Goal: Information Seeking & Learning: Learn about a topic

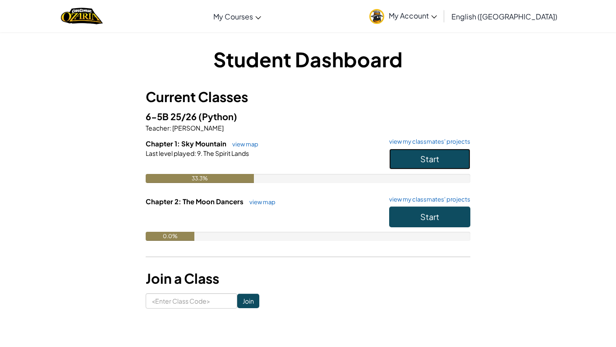
click at [443, 165] on button "Start" at bounding box center [429, 158] width 81 height 21
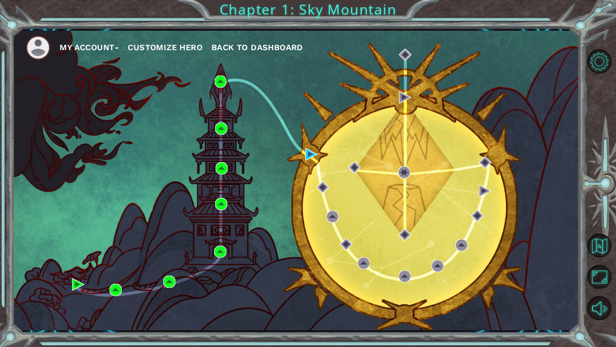
click at [495, 14] on div "My Account Customize Hero Back to Dashboard Chapter 1: Sky Mountain" at bounding box center [308, 173] width 616 height 347
click at [386, 12] on div "My Account Customize Hero Back to Dashboard Chapter 1: Sky Mountain" at bounding box center [308, 173] width 616 height 347
click at [349, 80] on div "My Account Customize Hero Back to Dashboard" at bounding box center [295, 180] width 567 height 299
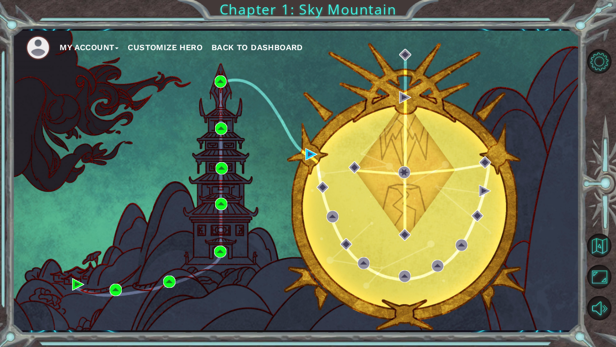
click at [332, 91] on div "My Account Customize Hero Back to Dashboard" at bounding box center [295, 180] width 567 height 299
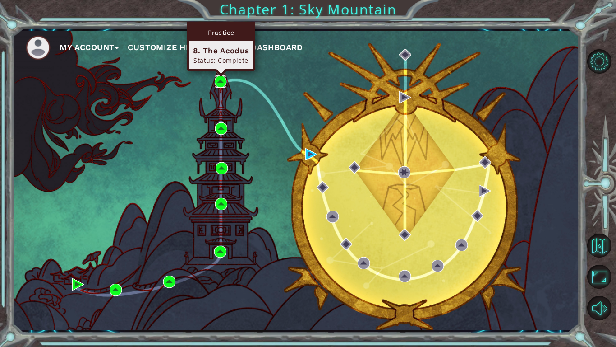
click at [218, 79] on img at bounding box center [221, 81] width 12 height 12
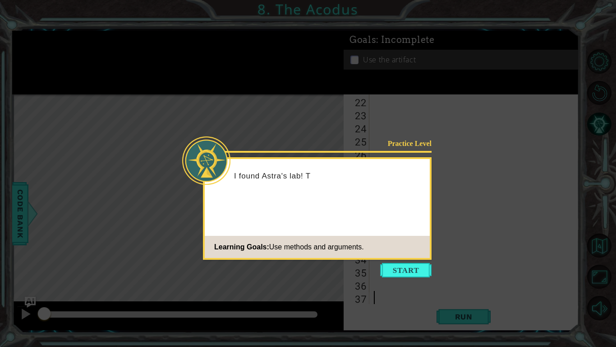
scroll to position [275, 0]
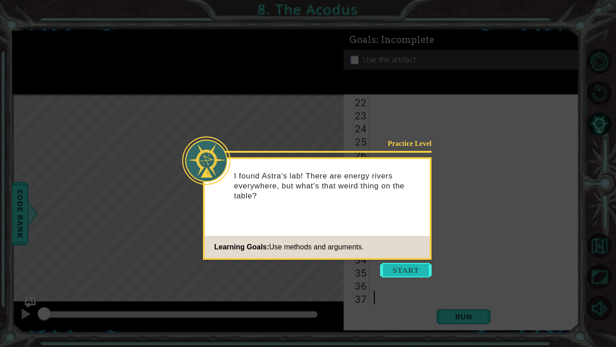
click at [417, 274] on button "Start" at bounding box center [405, 270] width 51 height 14
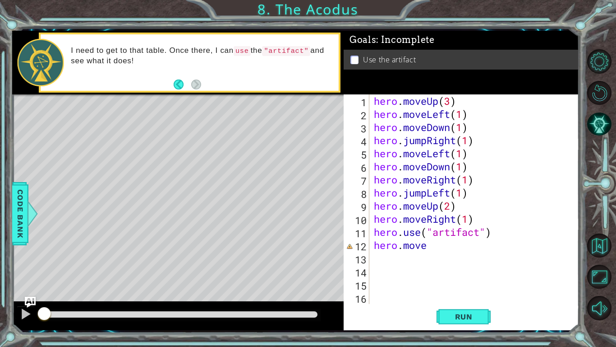
scroll to position [0, 0]
click at [459, 313] on span "Run" at bounding box center [464, 316] width 36 height 9
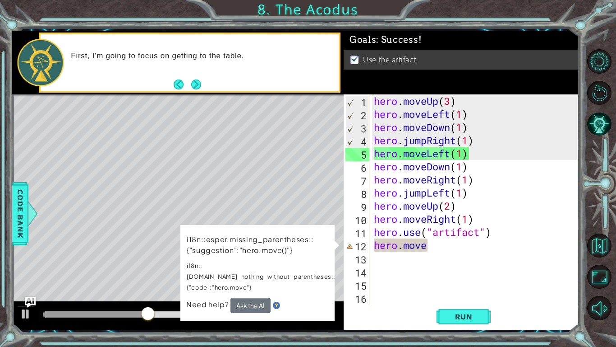
click at [488, 241] on div "hero . moveUp ( 3 ) hero . moveLeft ( 1 ) hero . moveDown ( 1 ) hero . jumpRigh…" at bounding box center [476, 212] width 209 height 236
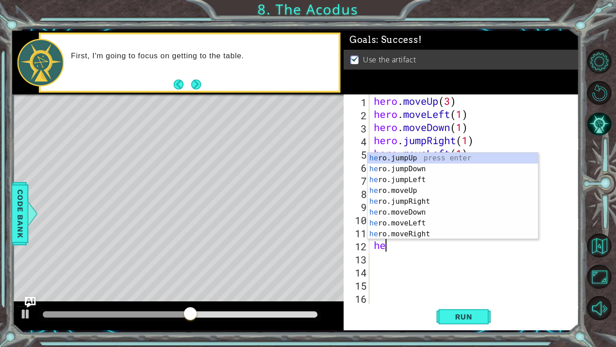
type textarea "h"
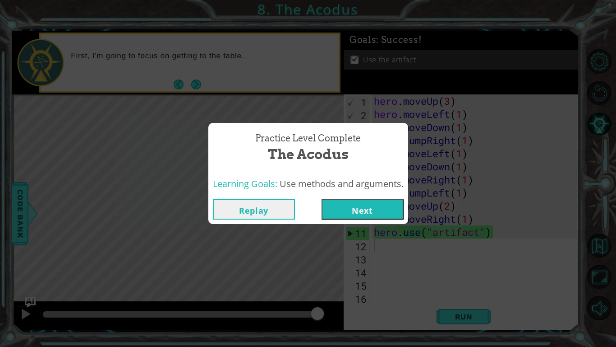
click at [333, 208] on button "Next" at bounding box center [363, 209] width 82 height 20
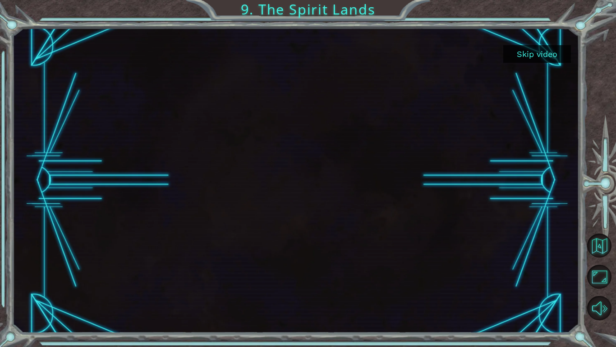
click at [542, 56] on button "Skip video" at bounding box center [538, 54] width 68 height 18
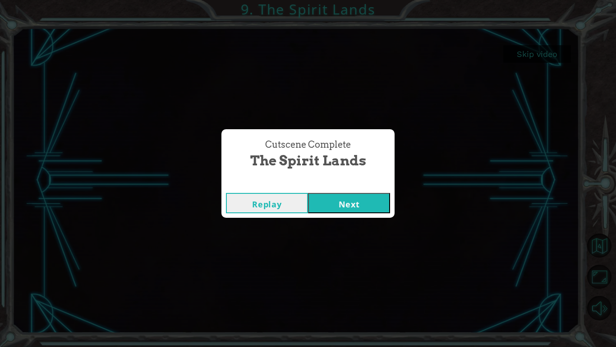
click at [375, 204] on button "Next" at bounding box center [349, 203] width 82 height 20
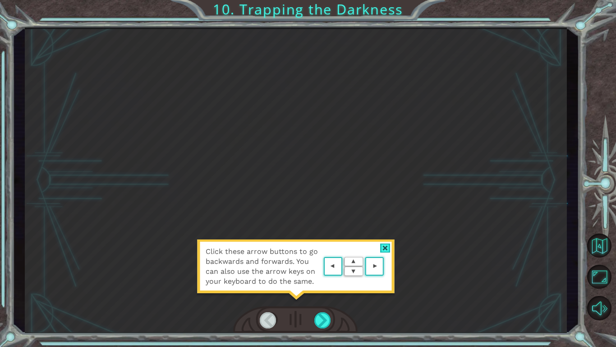
click at [382, 248] on div at bounding box center [385, 247] width 10 height 9
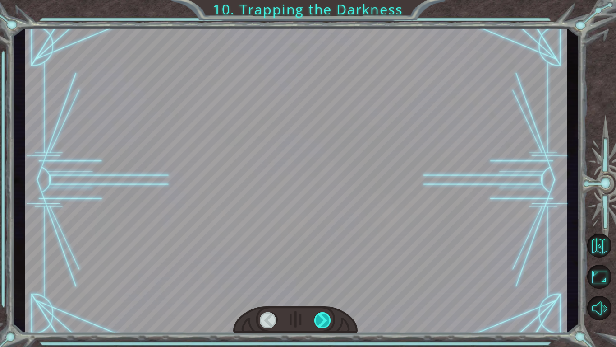
click at [322, 317] on div at bounding box center [323, 320] width 17 height 16
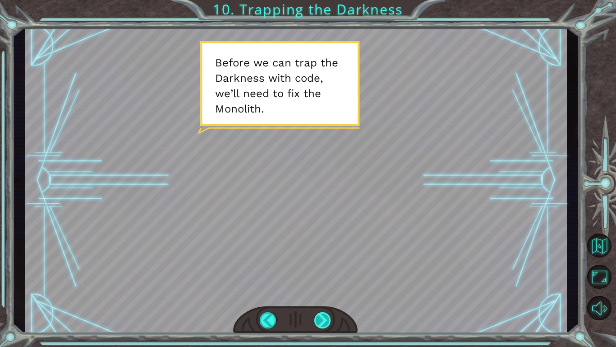
click at [322, 317] on div at bounding box center [323, 320] width 17 height 16
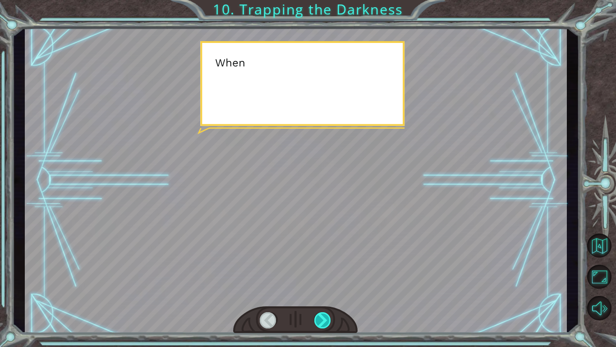
click at [322, 317] on div at bounding box center [323, 320] width 17 height 16
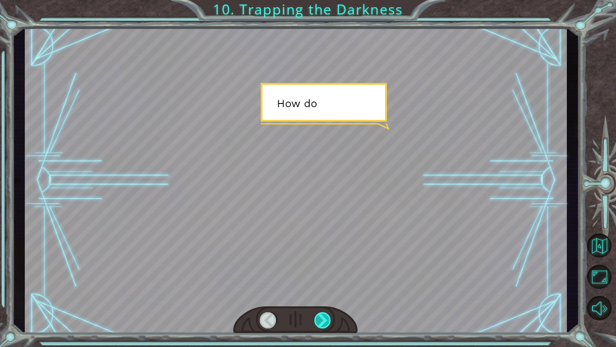
click at [322, 317] on div at bounding box center [323, 320] width 17 height 16
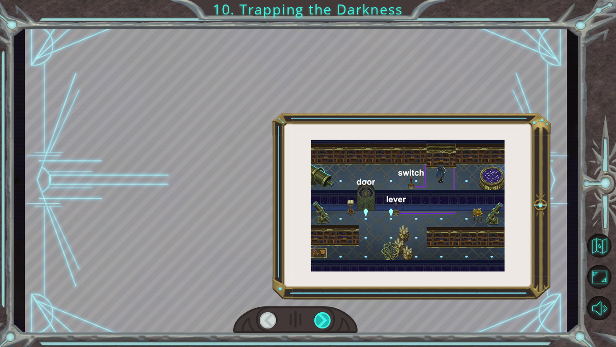
click at [322, 317] on div at bounding box center [323, 320] width 17 height 16
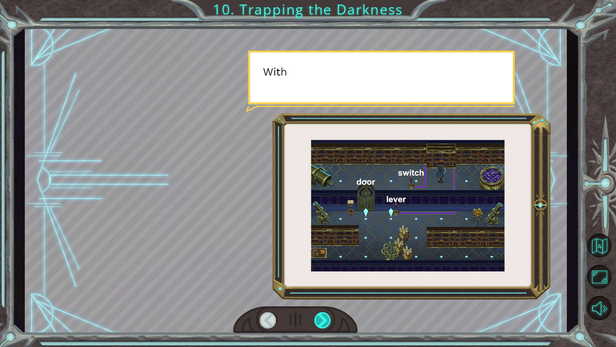
click at [322, 317] on div at bounding box center [323, 320] width 17 height 16
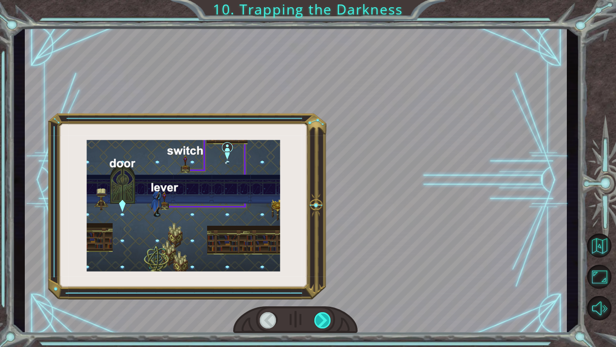
click at [322, 317] on div at bounding box center [323, 320] width 17 height 16
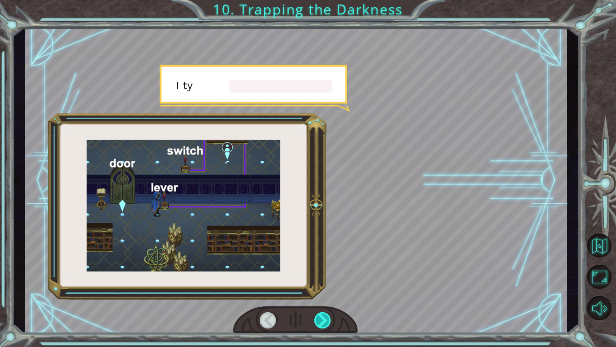
click at [322, 317] on div at bounding box center [323, 320] width 17 height 16
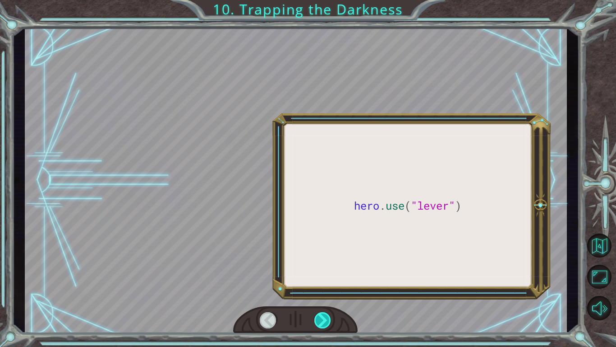
click at [322, 317] on div at bounding box center [323, 320] width 17 height 16
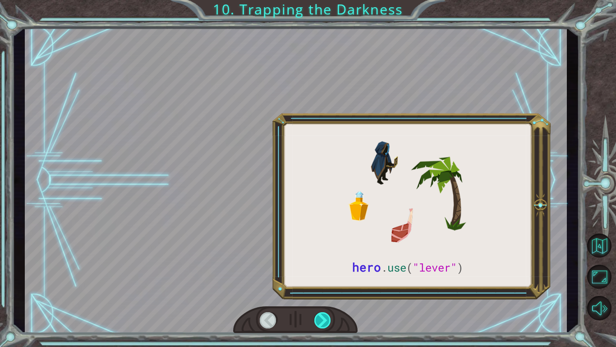
click at [322, 317] on div at bounding box center [323, 320] width 17 height 16
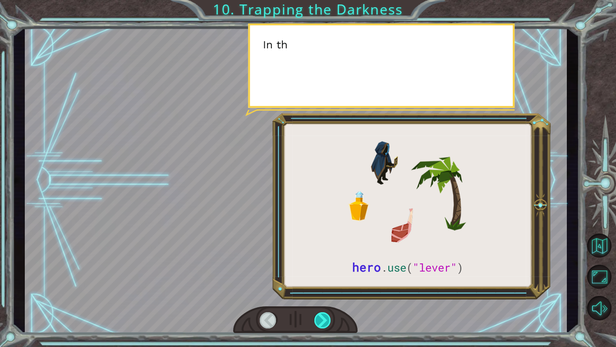
click at [322, 317] on div at bounding box center [323, 320] width 17 height 16
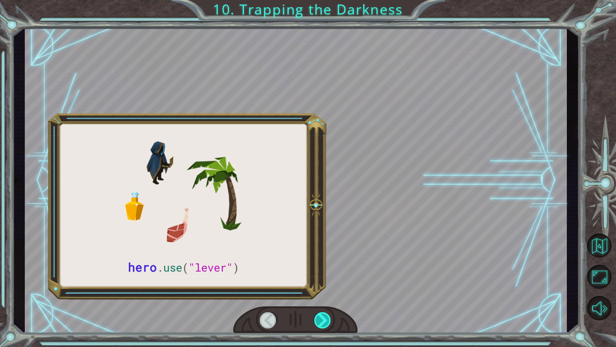
click at [322, 317] on div at bounding box center [323, 320] width 17 height 16
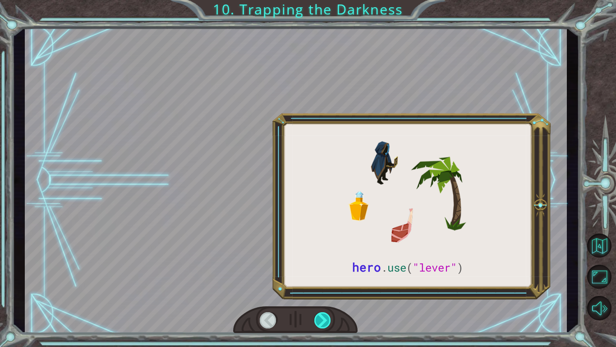
click at [322, 317] on div at bounding box center [323, 320] width 17 height 16
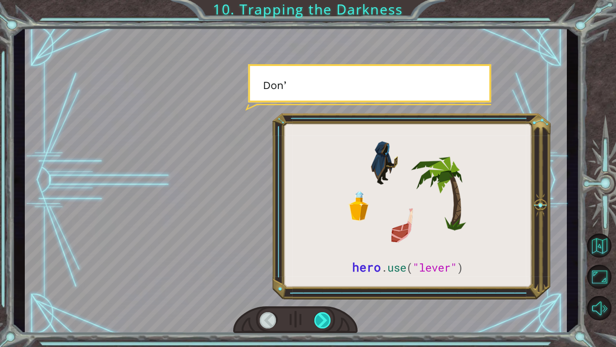
click at [322, 317] on div at bounding box center [323, 320] width 17 height 16
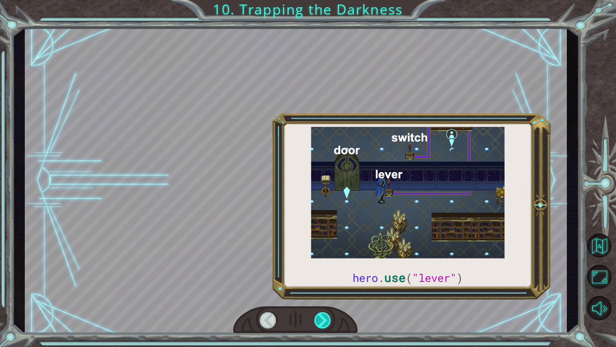
click at [322, 317] on div at bounding box center [323, 320] width 17 height 16
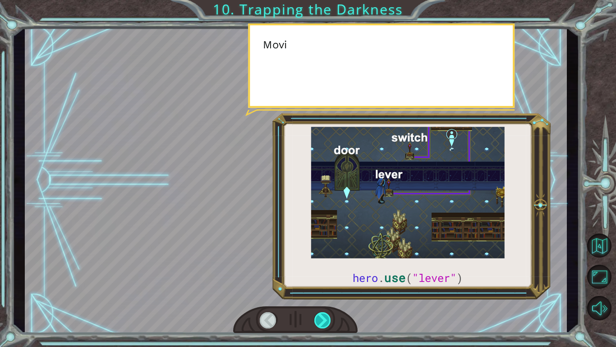
click at [322, 317] on div at bounding box center [323, 320] width 17 height 16
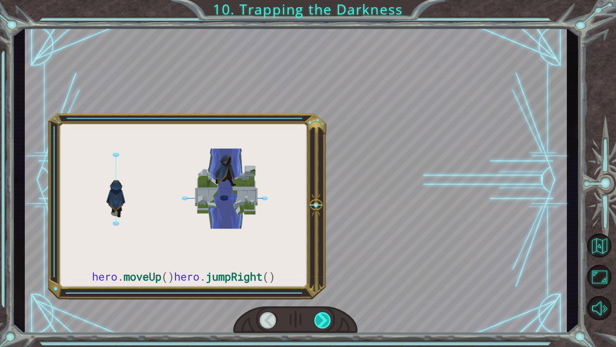
click at [322, 317] on div at bounding box center [323, 320] width 17 height 16
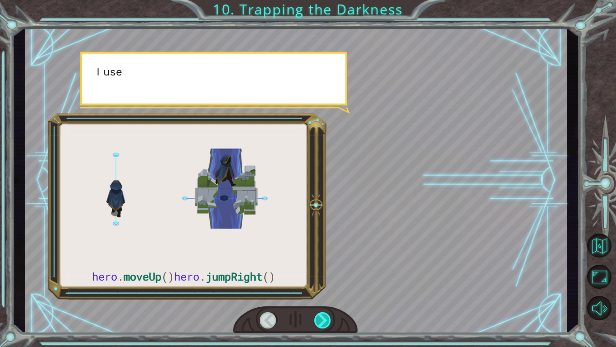
click at [322, 317] on div at bounding box center [323, 320] width 17 height 16
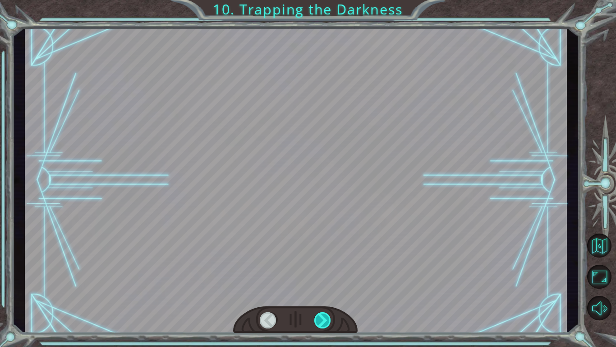
click at [322, 317] on div at bounding box center [323, 320] width 17 height 16
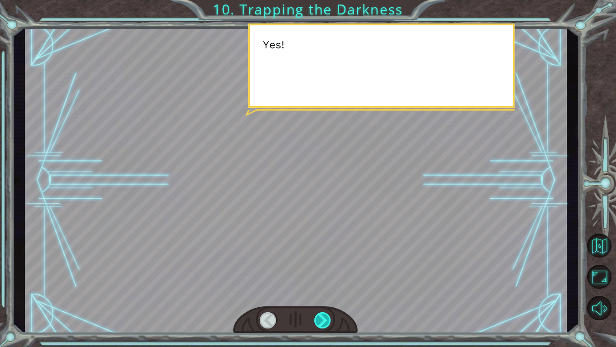
click at [322, 317] on div at bounding box center [323, 320] width 17 height 16
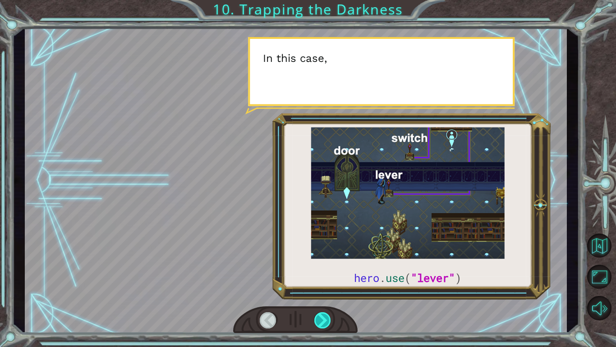
click at [322, 317] on div at bounding box center [323, 320] width 17 height 16
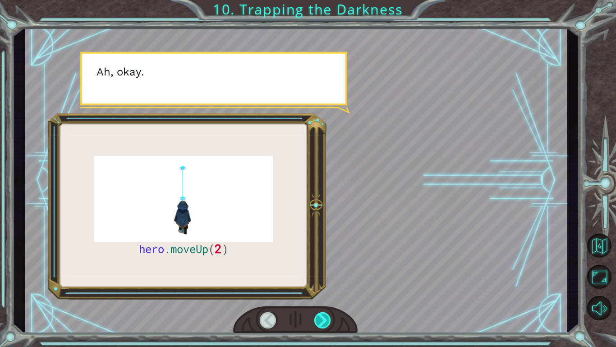
click at [322, 317] on div at bounding box center [323, 320] width 17 height 16
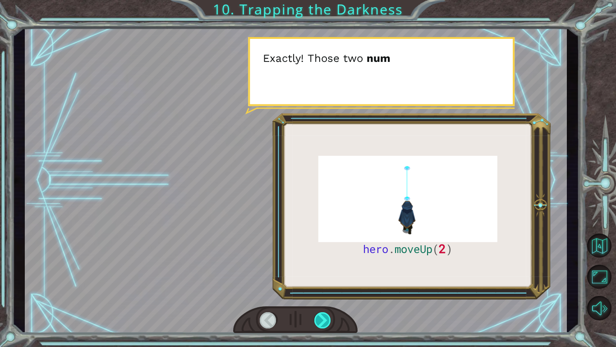
click at [320, 317] on div at bounding box center [323, 320] width 17 height 16
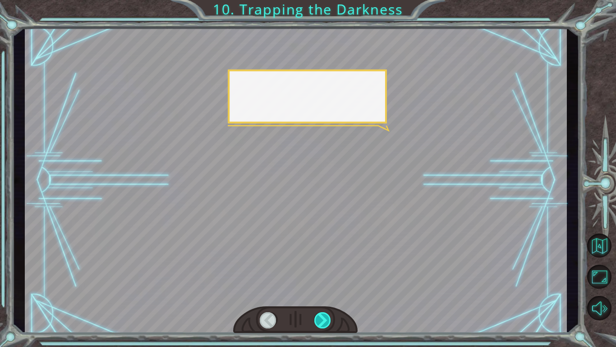
click at [320, 317] on div at bounding box center [323, 320] width 17 height 16
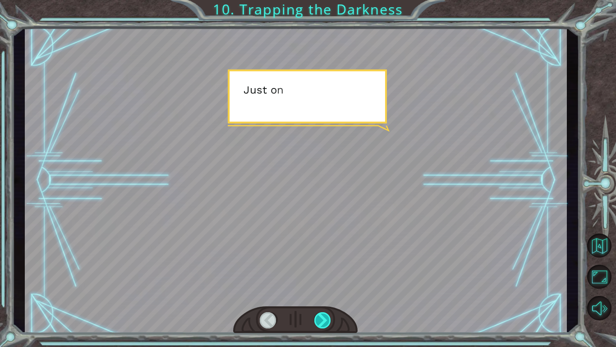
click at [320, 317] on div at bounding box center [323, 320] width 17 height 16
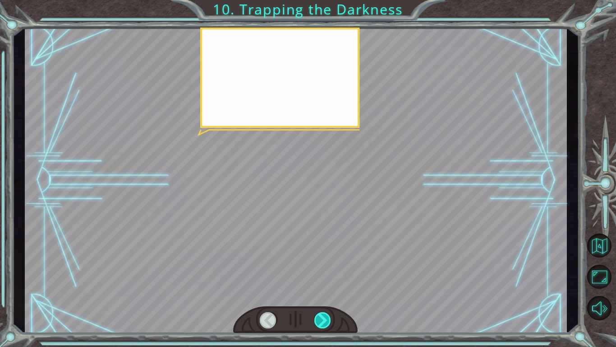
click at [320, 317] on div at bounding box center [323, 320] width 17 height 16
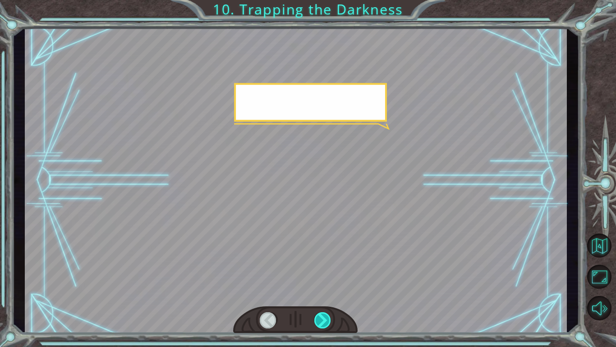
click at [320, 317] on div at bounding box center [323, 320] width 17 height 16
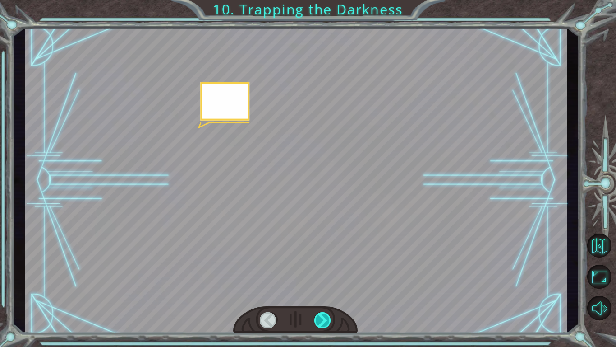
click at [320, 317] on div at bounding box center [323, 320] width 17 height 16
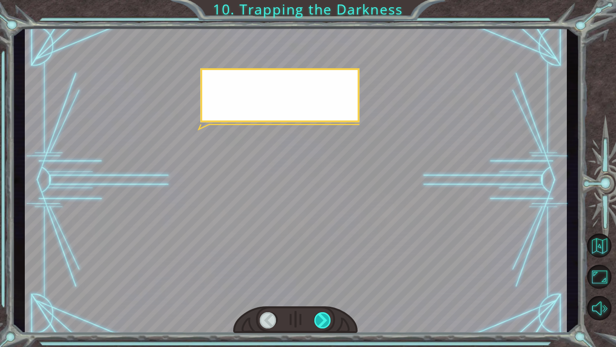
click at [320, 317] on div at bounding box center [323, 320] width 17 height 16
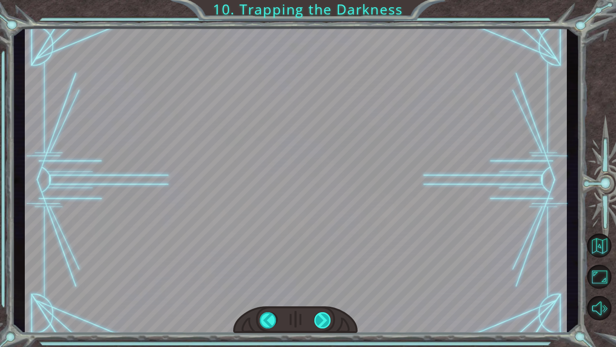
click at [320, 0] on div "hero . moveUp ( 2 ) B e f o r e w e c a n t r a p t h e D a r k n e s s w i t h…" at bounding box center [308, 0] width 616 height 0
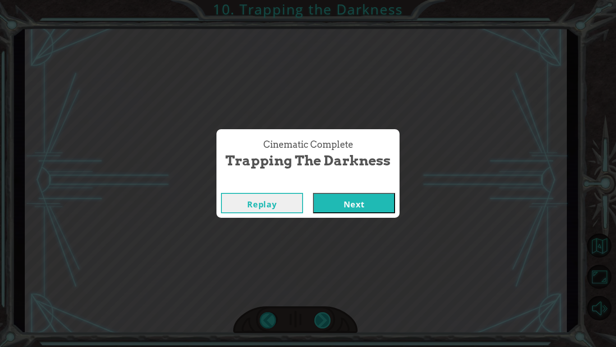
click at [320, 317] on div "Cinematic Complete Trapping the Darkness Replay Next" at bounding box center [308, 173] width 616 height 347
click at [359, 205] on button "Next" at bounding box center [354, 203] width 82 height 20
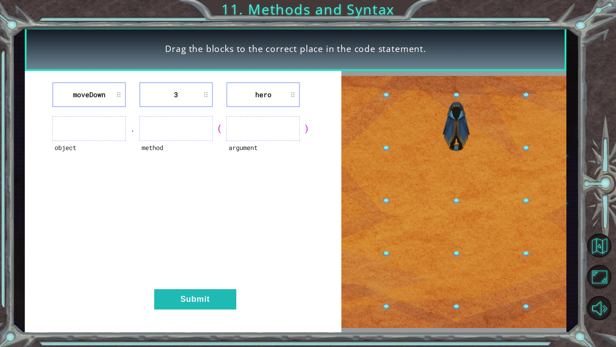
click at [99, 117] on ul at bounding box center [89, 128] width 74 height 25
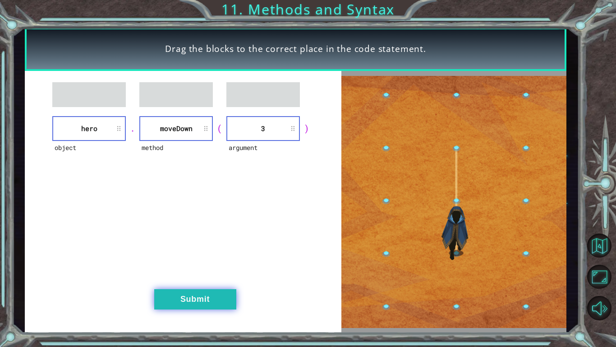
click at [183, 300] on button "Submit" at bounding box center [195, 299] width 82 height 20
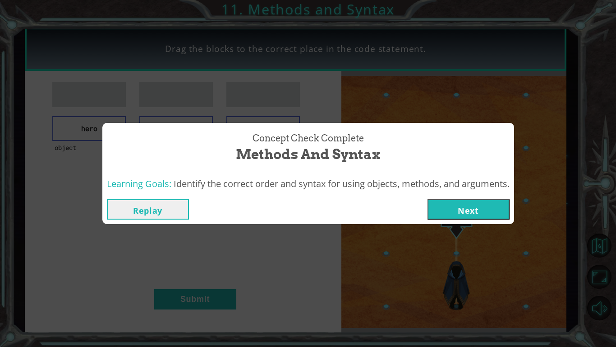
click at [475, 210] on button "Next" at bounding box center [469, 209] width 82 height 20
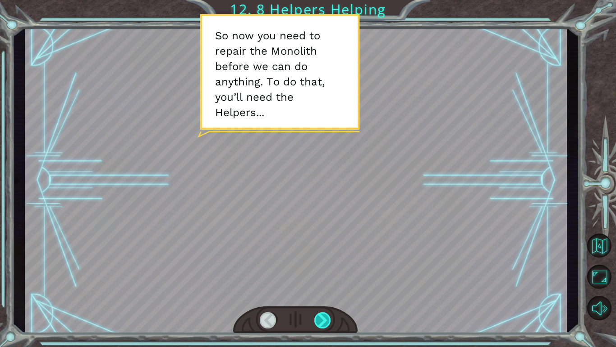
click at [321, 314] on div at bounding box center [323, 320] width 17 height 16
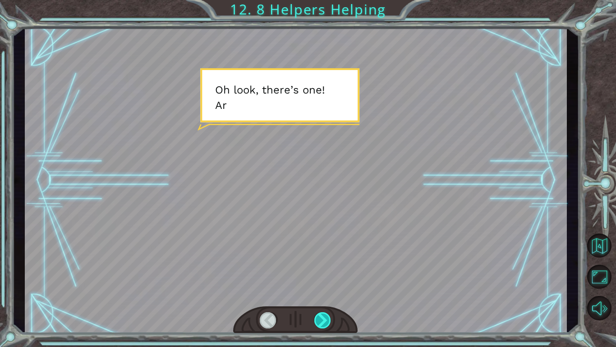
click at [321, 313] on div at bounding box center [323, 320] width 17 height 16
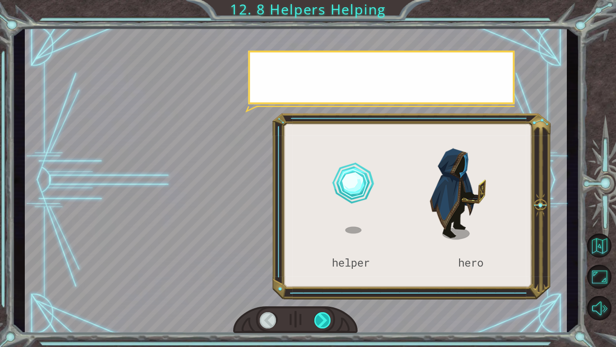
click at [321, 313] on div at bounding box center [323, 320] width 17 height 16
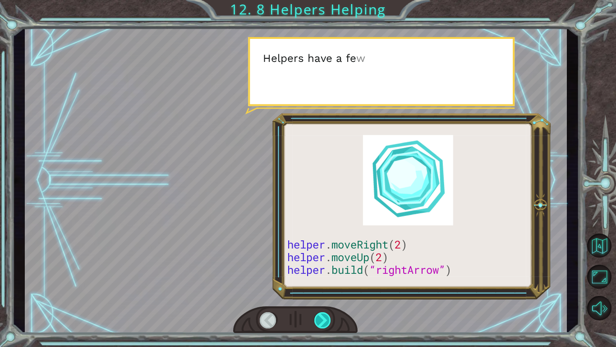
click at [321, 313] on div at bounding box center [323, 320] width 17 height 16
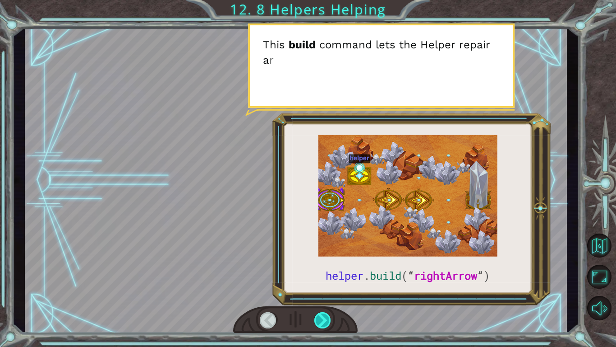
click at [321, 316] on div at bounding box center [323, 320] width 17 height 16
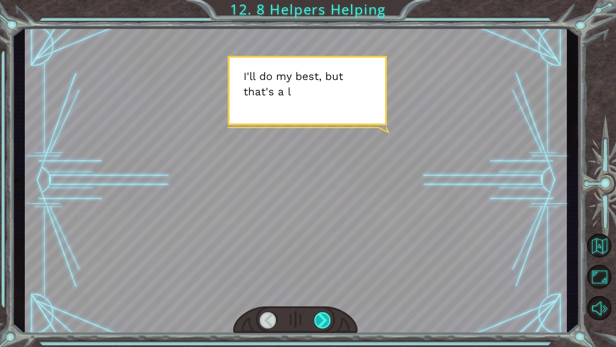
click at [321, 316] on div at bounding box center [323, 320] width 17 height 16
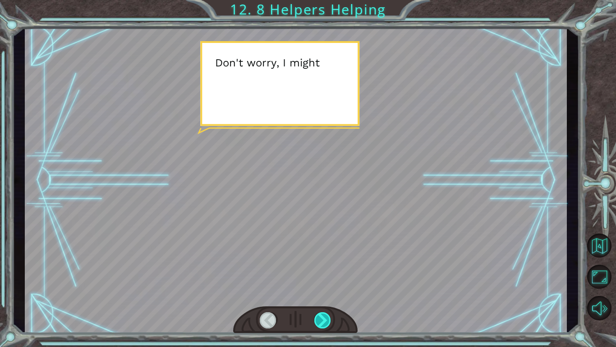
click at [321, 316] on div at bounding box center [323, 320] width 17 height 16
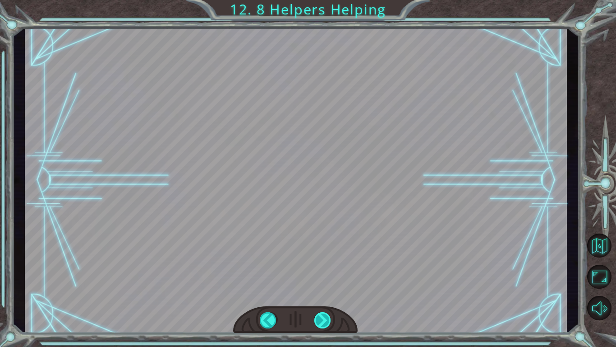
click at [321, 316] on div at bounding box center [323, 320] width 17 height 16
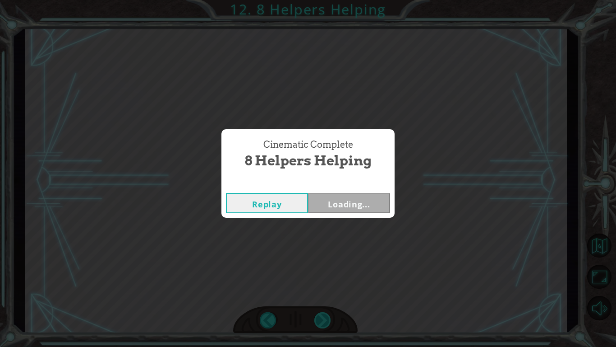
click at [321, 316] on div "Cinematic Complete 8 Helpers Helping Replay Loading..." at bounding box center [308, 173] width 616 height 347
click at [333, 203] on button "Next" at bounding box center [349, 203] width 82 height 20
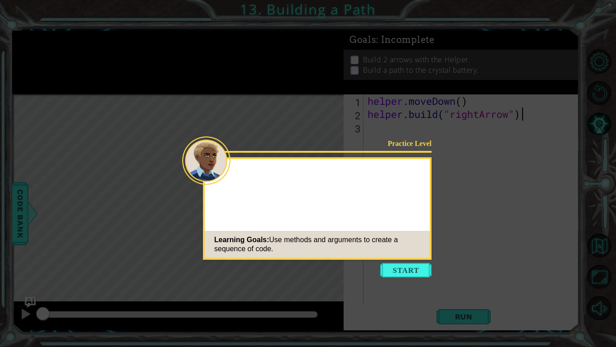
drag, startPoint x: 343, startPoint y: 205, endPoint x: 347, endPoint y: 212, distance: 8.3
click at [400, 270] on button "Start" at bounding box center [405, 270] width 51 height 14
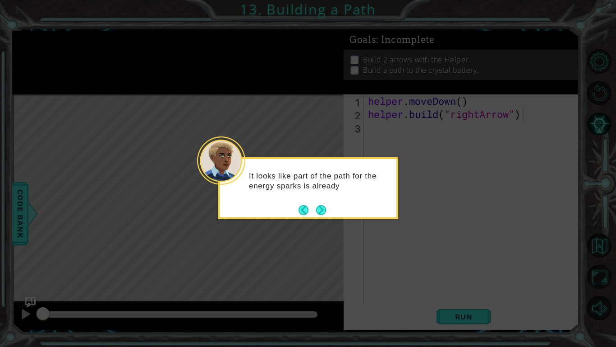
click at [352, 227] on icon at bounding box center [308, 173] width 616 height 347
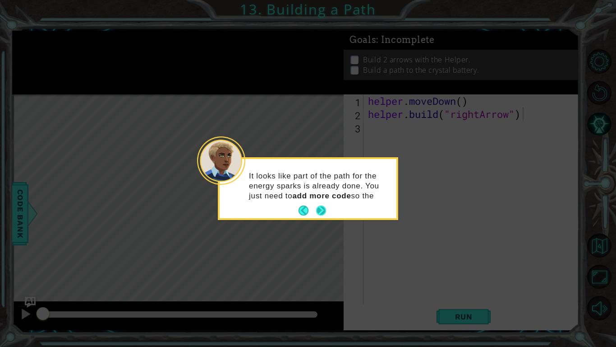
click at [324, 211] on button "Next" at bounding box center [321, 210] width 10 height 10
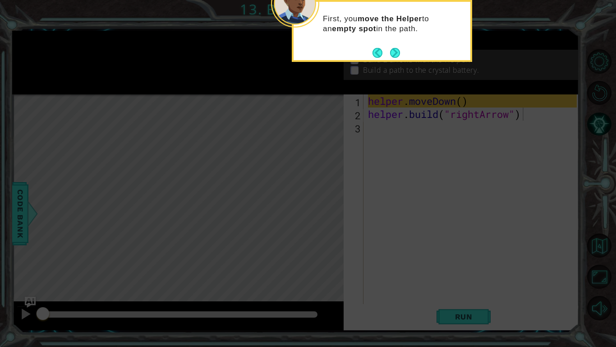
click at [389, 60] on div "First, you move the Helper to an empty spot in the path." at bounding box center [382, 31] width 181 height 62
click at [391, 56] on button "Next" at bounding box center [395, 53] width 10 height 10
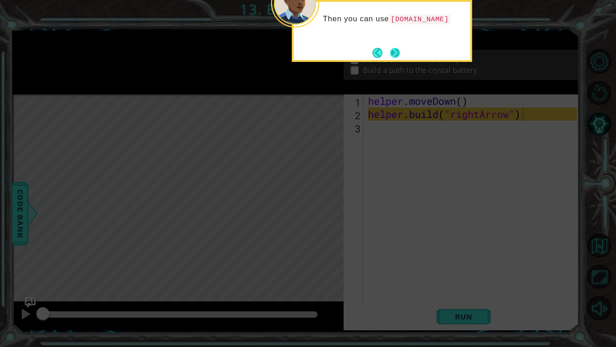
click at [397, 49] on button "Next" at bounding box center [395, 53] width 10 height 10
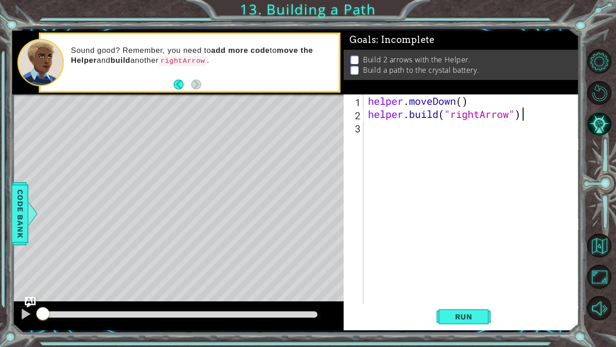
click at [466, 102] on div "helper . moveDown ( ) helper . build ( "rightArrow" )" at bounding box center [473, 212] width 215 height 236
type textarea "helper.moveDown(1)"
click at [459, 313] on span "Run" at bounding box center [464, 316] width 36 height 9
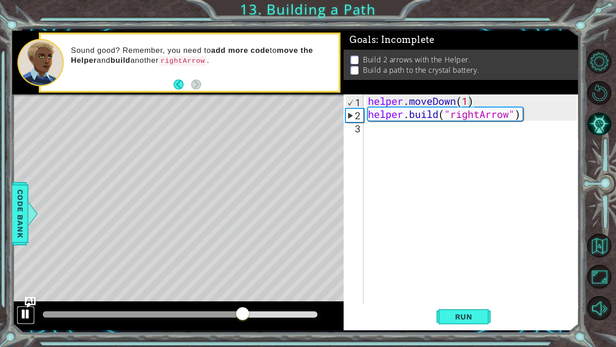
click at [19, 315] on button at bounding box center [26, 314] width 18 height 19
click at [407, 128] on div "helper . moveDown ( 1 ) helper . build ( "rightArrow" )" at bounding box center [473, 212] width 215 height 236
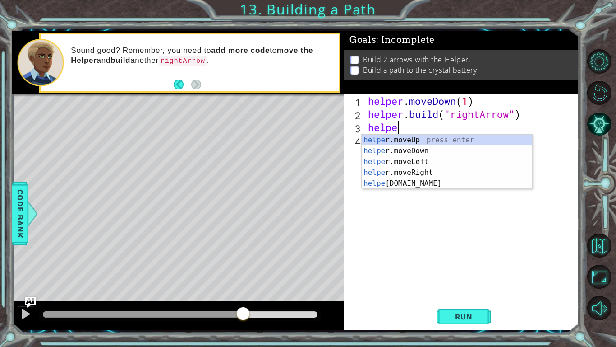
scroll to position [0, 1]
type textarea "helper."
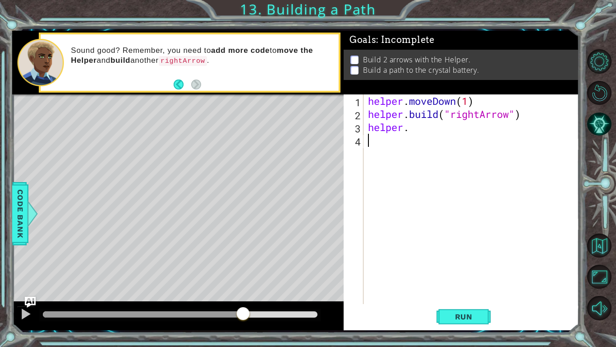
click at [462, 204] on div "helper . moveDown ( 1 ) helper . build ( "rightArrow" ) helper ." at bounding box center [473, 212] width 215 height 236
click at [435, 129] on div "helper . moveDown ( 1 ) helper . build ( "rightArrow" ) helper ." at bounding box center [473, 212] width 215 height 236
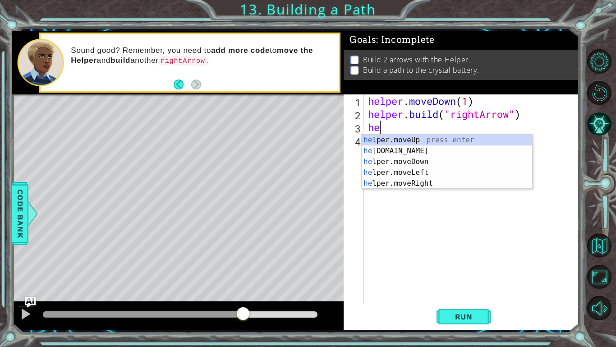
type textarea "h"
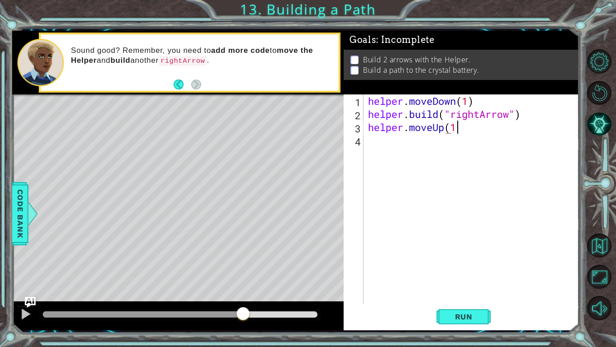
scroll to position [0, 4]
click at [455, 316] on span "Run" at bounding box center [464, 316] width 36 height 9
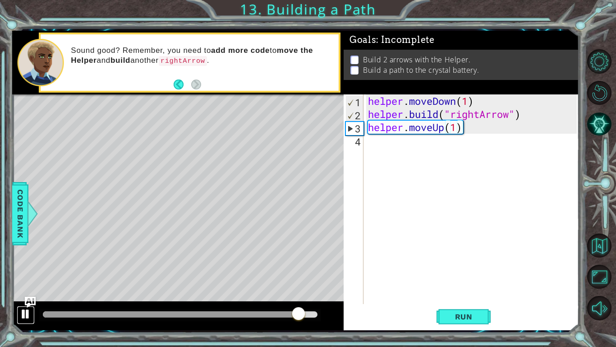
click at [27, 310] on div at bounding box center [26, 314] width 12 height 12
click at [446, 132] on div "helper . moveDown ( 1 ) helper . build ( "rightArrow" ) helper . moveUp ( 1 )" at bounding box center [473, 212] width 215 height 236
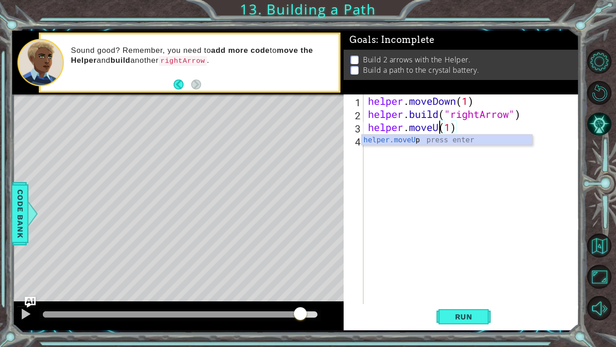
scroll to position [0, 3]
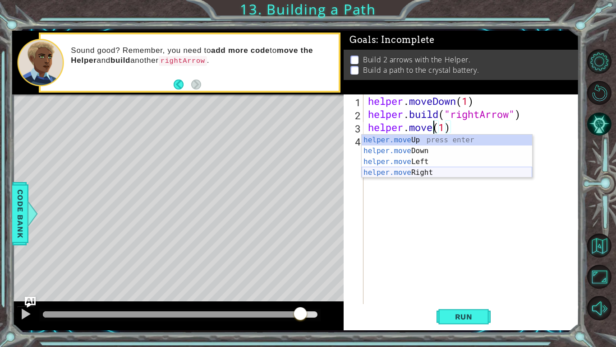
click at [432, 171] on div "helper.move Up press enter helper.move Down press enter helper.move Left press …" at bounding box center [447, 166] width 171 height 65
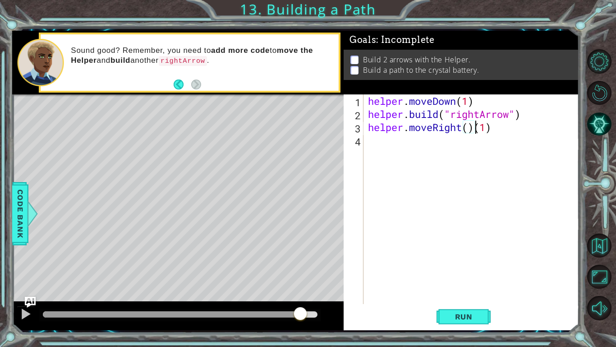
click at [474, 129] on div "helper . moveDown ( 1 ) helper . build ( "rightArrow" ) helper . moveRight ( ) …" at bounding box center [473, 212] width 215 height 236
type textarea "helper.moveRight(2)"
click at [388, 138] on div "helper . moveDown ( 1 ) helper . build ( "rightArrow" ) helper . moveRight ( 2 )" at bounding box center [473, 212] width 215 height 236
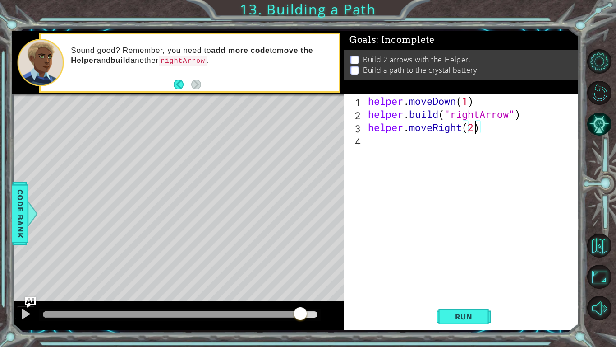
click at [477, 129] on div "helper . moveDown ( 1 ) helper . build ( "rightArrow" ) helper . moveRight ( 2 )" at bounding box center [473, 212] width 215 height 236
type textarea "helper.moveRight(3)"
click at [378, 144] on div "helper . moveDown ( 1 ) helper . build ( "rightArrow" ) helper . moveRight ( 3 )" at bounding box center [473, 212] width 215 height 236
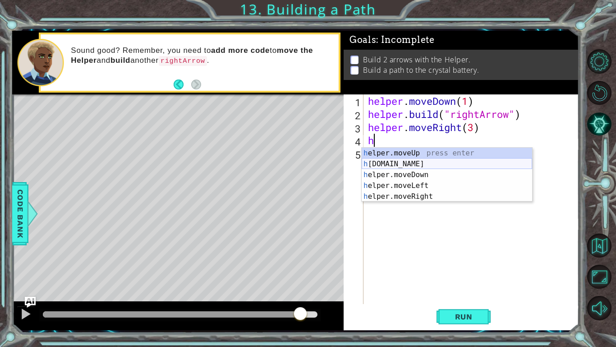
click at [420, 159] on div "h elper.moveUp press enter h [DOMAIN_NAME] press enter h elper.moveDown press e…" at bounding box center [447, 186] width 171 height 76
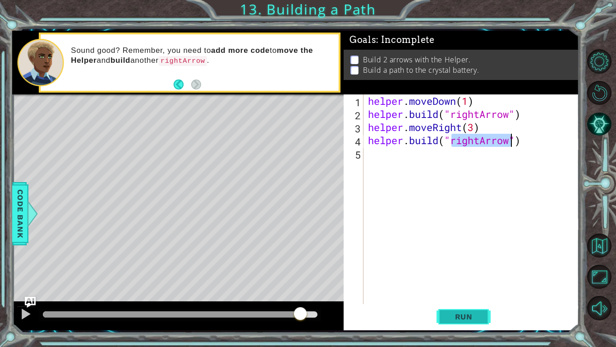
type textarea "[DOMAIN_NAME]("rightArrow")"
click at [454, 312] on span "Run" at bounding box center [464, 316] width 36 height 9
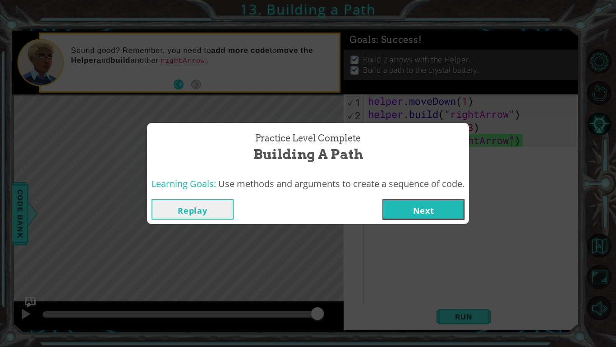
click at [417, 210] on button "Next" at bounding box center [424, 209] width 82 height 20
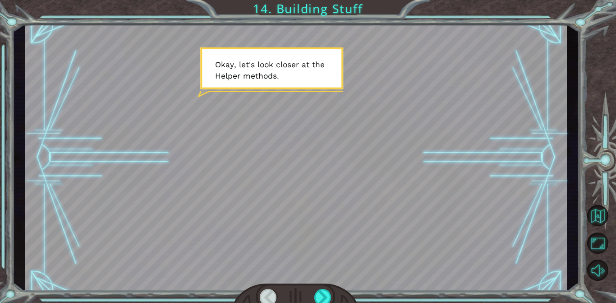
click at [319, 300] on div "Temporary Text O k a y , l e t ' s l o o k c l o s e r a t t h e H e l p e r m …" at bounding box center [308, 151] width 616 height 303
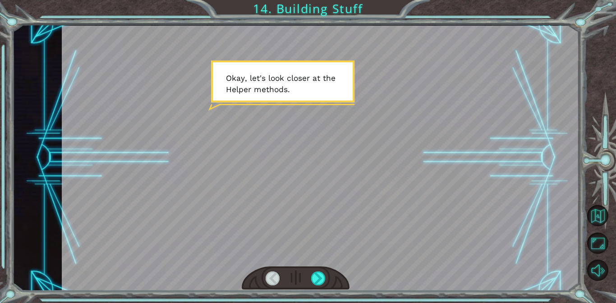
click at [324, 286] on div at bounding box center [296, 278] width 108 height 24
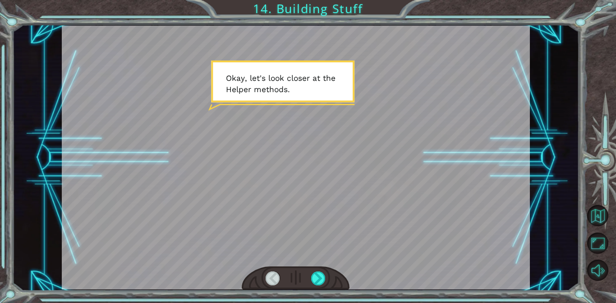
click at [327, 288] on div at bounding box center [296, 278] width 108 height 24
click at [325, 289] on div at bounding box center [296, 278] width 108 height 24
click at [327, 287] on div at bounding box center [296, 278] width 108 height 24
click at [319, 286] on div at bounding box center [318, 278] width 14 height 14
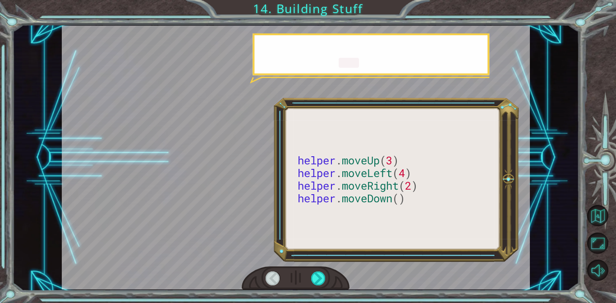
click at [318, 278] on div at bounding box center [318, 278] width 14 height 14
click at [317, 277] on div at bounding box center [318, 278] width 14 height 14
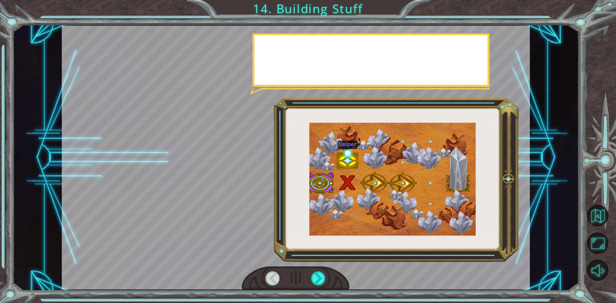
click at [320, 275] on div at bounding box center [318, 278] width 14 height 14
click at [318, 274] on div at bounding box center [318, 278] width 14 height 14
click at [317, 274] on div at bounding box center [318, 278] width 14 height 14
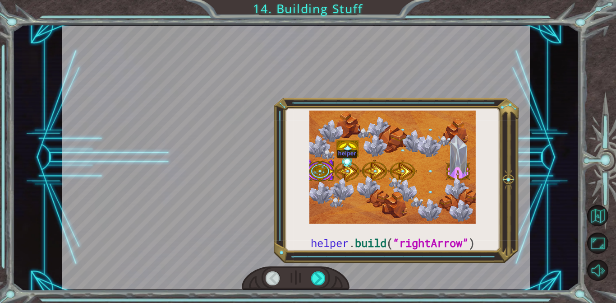
click at [318, 274] on div at bounding box center [318, 278] width 14 height 14
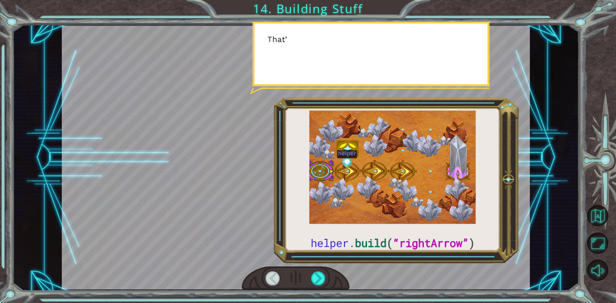
click at [317, 278] on div at bounding box center [318, 278] width 14 height 14
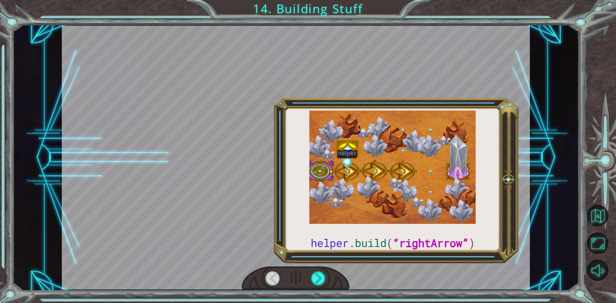
click at [317, 275] on div at bounding box center [318, 278] width 14 height 14
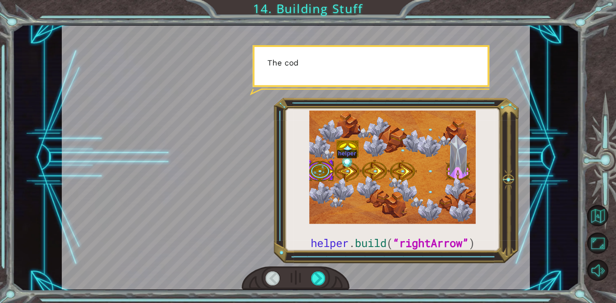
click at [321, 274] on div at bounding box center [318, 278] width 14 height 14
click at [324, 272] on div at bounding box center [318, 278] width 14 height 14
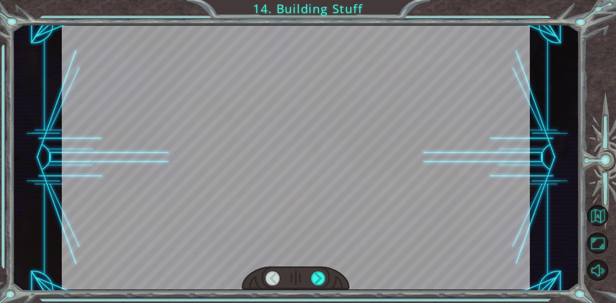
click at [320, 276] on div at bounding box center [318, 278] width 14 height 14
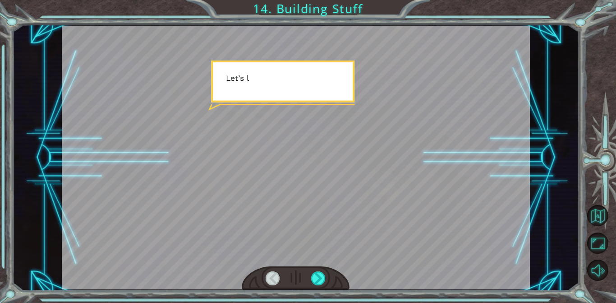
click at [322, 275] on div at bounding box center [318, 278] width 14 height 14
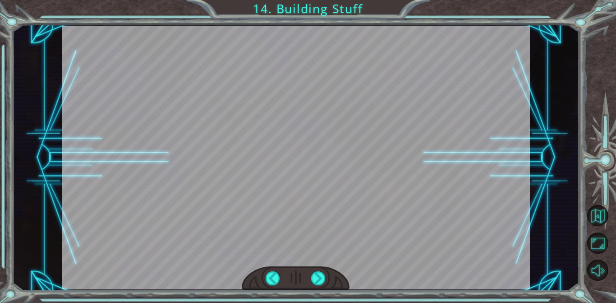
click at [321, 278] on div at bounding box center [318, 278] width 14 height 14
click at [320, 280] on div at bounding box center [318, 278] width 14 height 14
click at [321, 280] on div at bounding box center [318, 278] width 14 height 14
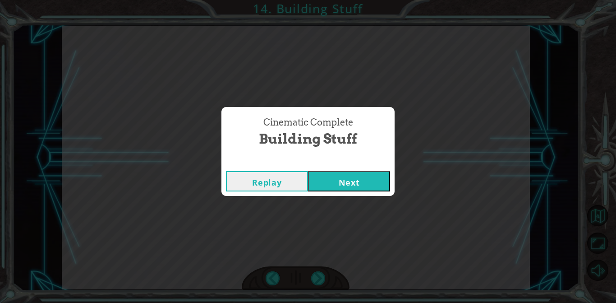
click at [320, 280] on div "Cinematic Complete Building Stuff Replay Next" at bounding box center [308, 151] width 616 height 303
click at [322, 278] on div "Cinematic Complete Building Stuff Replay Next" at bounding box center [308, 151] width 616 height 303
click at [325, 280] on div "Cinematic Complete Building Stuff Replay Next" at bounding box center [308, 151] width 616 height 303
click at [326, 280] on div "Cinematic Complete Building Stuff Replay Next" at bounding box center [308, 151] width 616 height 303
click at [326, 282] on div "Cinematic Complete Building Stuff Replay Next" at bounding box center [308, 151] width 616 height 303
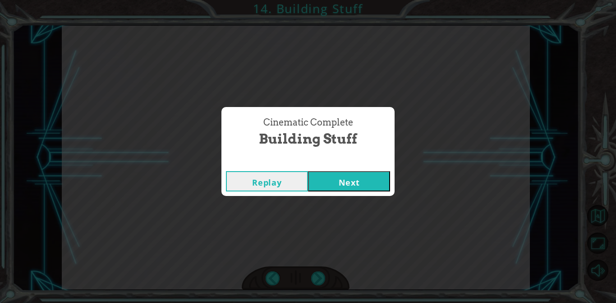
click at [325, 282] on div "Cinematic Complete Building Stuff Replay Next" at bounding box center [308, 151] width 616 height 303
click at [358, 187] on button "Next" at bounding box center [349, 181] width 82 height 20
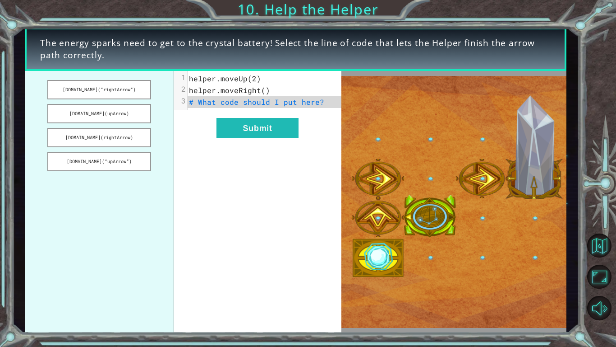
drag, startPoint x: 133, startPoint y: 90, endPoint x: 207, endPoint y: 102, distance: 75.3
click at [207, 102] on div "[DOMAIN_NAME](“rightArrow”) [DOMAIN_NAME](upArrow) [DOMAIN_NAME](rightArrow) [D…" at bounding box center [183, 202] width 317 height 262
click at [131, 89] on button "[DOMAIN_NAME](“rightArrow”)" at bounding box center [99, 89] width 104 height 19
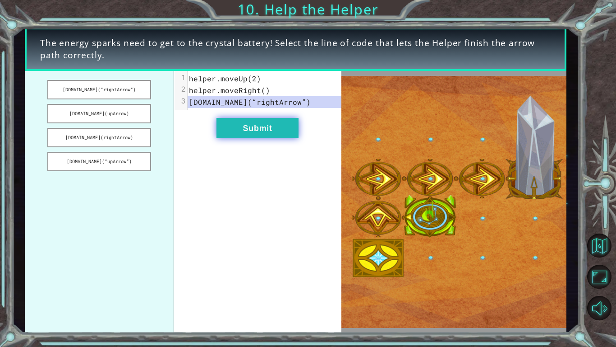
click at [262, 130] on button "Submit" at bounding box center [258, 128] width 82 height 20
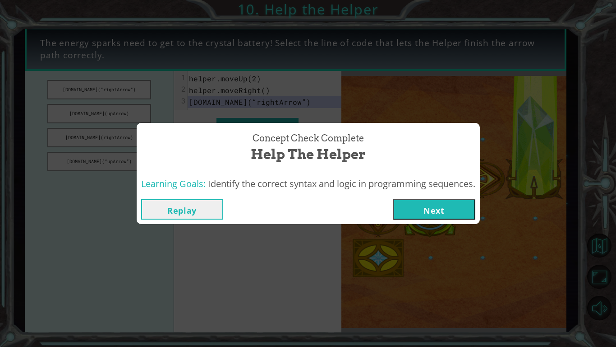
click at [418, 210] on button "Next" at bounding box center [434, 209] width 82 height 20
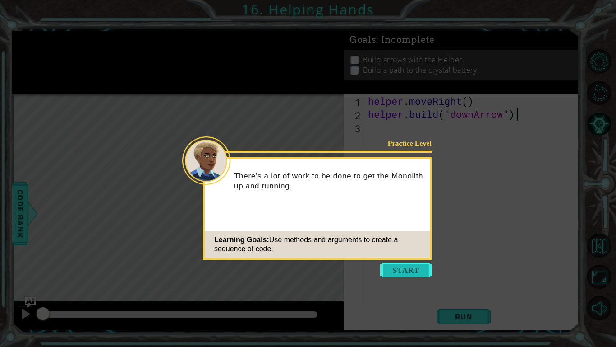
click at [399, 273] on button "Start" at bounding box center [405, 270] width 51 height 14
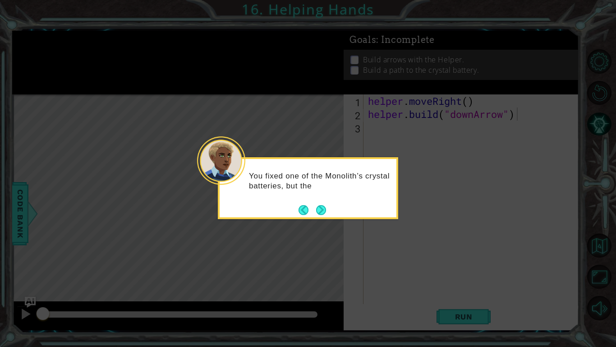
click at [326, 215] on div "You fixed one of the Monolith’s crystal batteries, but the" at bounding box center [308, 188] width 181 height 62
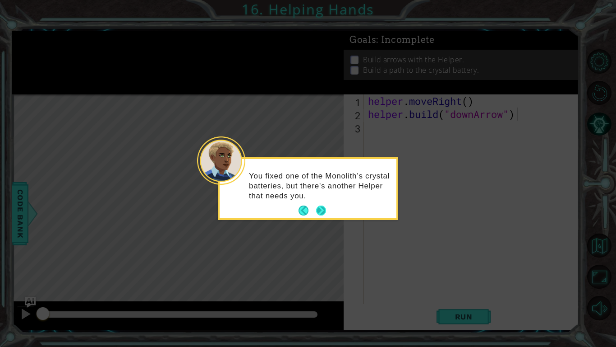
click at [325, 211] on button "Next" at bounding box center [321, 210] width 10 height 10
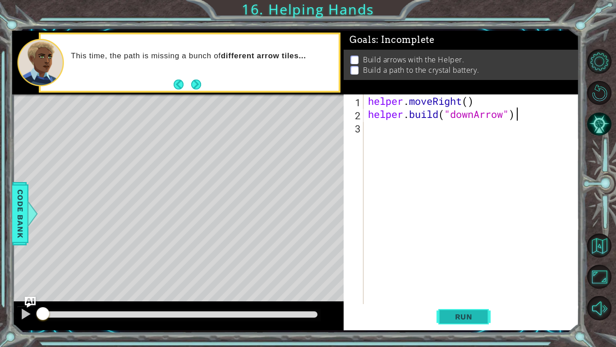
click at [456, 310] on button "Run" at bounding box center [464, 316] width 54 height 23
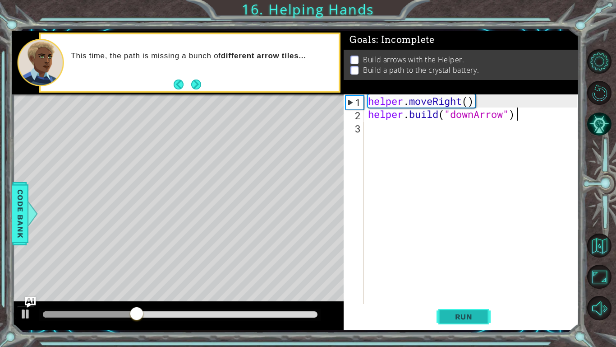
click at [454, 314] on span "Run" at bounding box center [464, 316] width 36 height 9
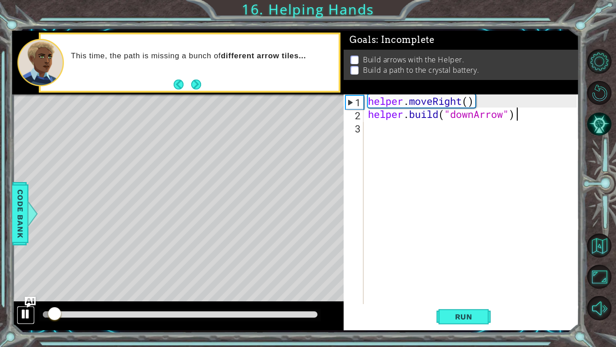
click at [26, 312] on div at bounding box center [26, 314] width 12 height 12
drag, startPoint x: 53, startPoint y: 310, endPoint x: 39, endPoint y: 312, distance: 14.2
click at [39, 312] on div at bounding box center [44, 314] width 16 height 16
click at [65, 281] on div "methods helper moveUp() moveDown() moveLeft() moveRight() build(item) tools for…" at bounding box center [295, 180] width 567 height 299
click at [0, 281] on div "1 ההההההההההההההההההההההההההההההההההההההההההההההההההההההההההההההההההההההההההההה…" at bounding box center [308, 173] width 616 height 347
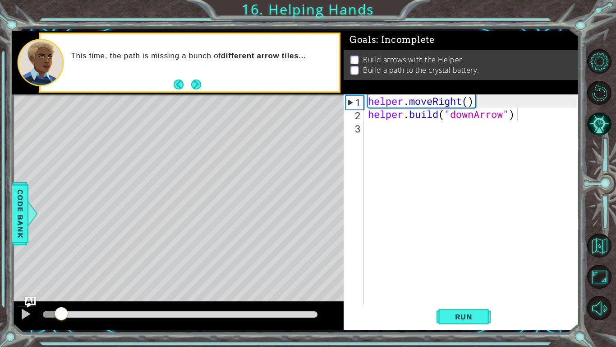
drag, startPoint x: 61, startPoint y: 309, endPoint x: 42, endPoint y: 310, distance: 18.5
click at [53, 310] on div at bounding box center [61, 314] width 16 height 16
click at [415, 131] on div "helper . moveRight ( ) helper . build ( "downArrow" )" at bounding box center [473, 212] width 215 height 236
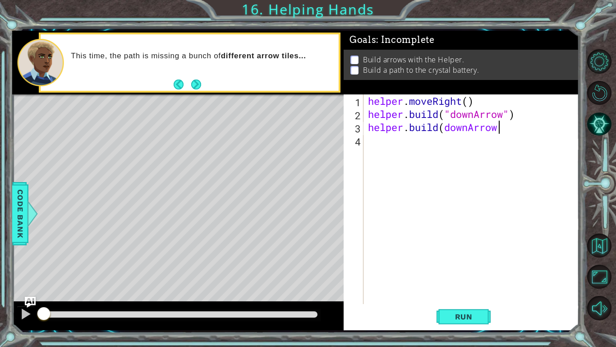
scroll to position [0, 5]
click at [500, 133] on div "helper . moveRight ( ) helper . build ( "downArrow" ) helper . build ( downArrow" at bounding box center [473, 212] width 215 height 236
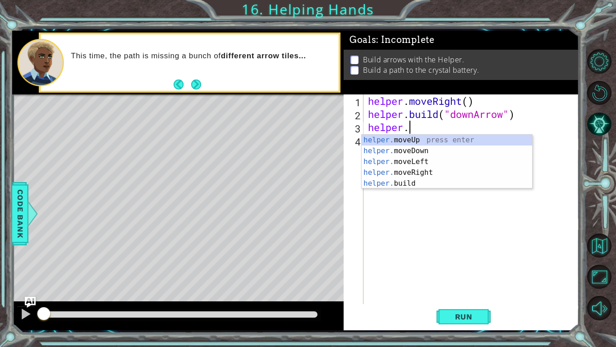
scroll to position [0, 1]
click at [435, 184] on div "helper. moveUp press enter helper. moveDown press enter helper. moveLeft press …" at bounding box center [447, 172] width 171 height 76
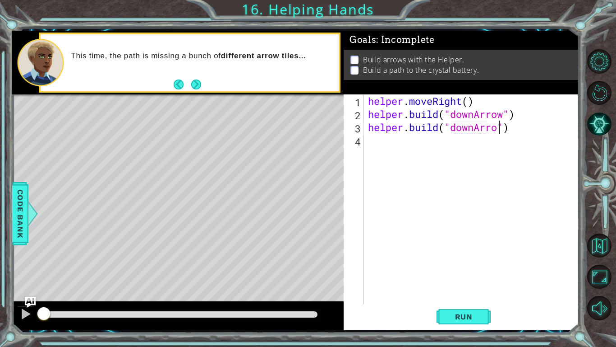
scroll to position [0, 6]
type textarea "[DOMAIN_NAME]("downArrow")"
click at [471, 319] on span "Run" at bounding box center [464, 316] width 36 height 9
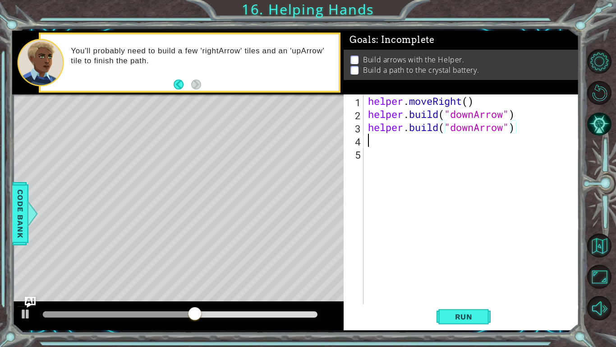
scroll to position [0, 0]
click at [25, 314] on div at bounding box center [26, 314] width 12 height 12
click at [523, 131] on div "helper . moveRight ( ) helper . build ( "downArrow" ) helper . build ( "downArr…" at bounding box center [473, 212] width 215 height 236
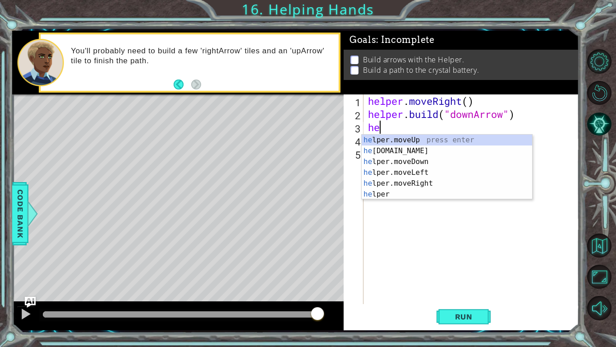
type textarea "h"
click at [472, 161] on div "h elper.moveUp press enter h [DOMAIN_NAME] press enter h elper.moveDown press e…" at bounding box center [447, 177] width 171 height 87
type textarea "helper.moveDown(1)"
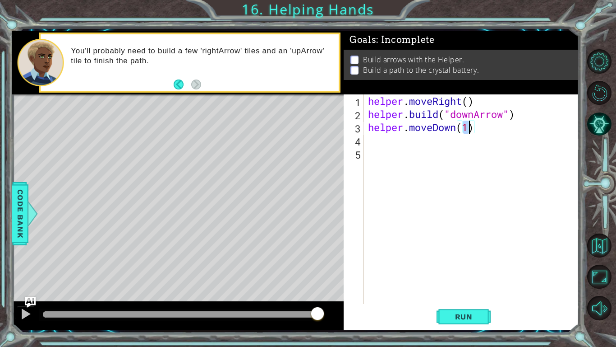
click at [439, 143] on div "helper . moveRight ( ) helper . build ( "downArrow" ) helper . moveDown ( 1 )" at bounding box center [473, 212] width 215 height 236
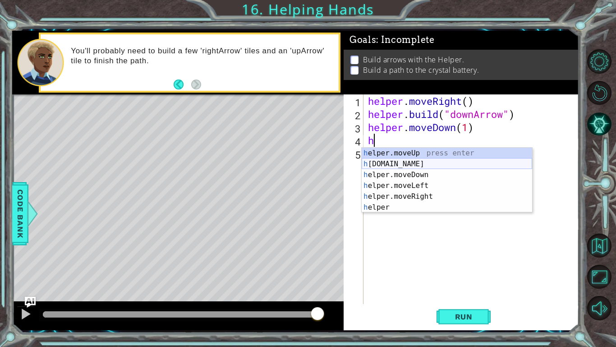
click at [424, 163] on div "h elper.moveUp press enter h [DOMAIN_NAME] press enter h elper.moveDown press e…" at bounding box center [447, 191] width 171 height 87
type textarea "[DOMAIN_NAME]("rightArrow")"
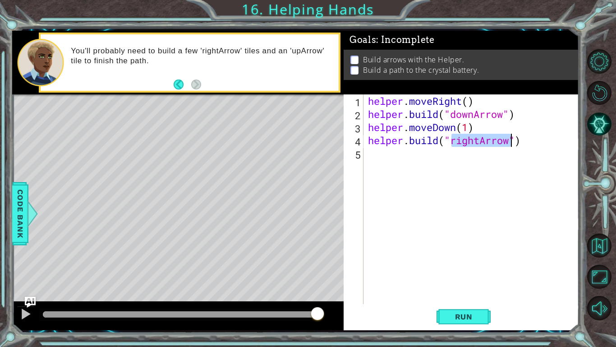
click at [415, 155] on div "helper . moveRight ( ) helper . build ( "downArrow" ) helper . moveDown ( 1 ) h…" at bounding box center [473, 212] width 215 height 236
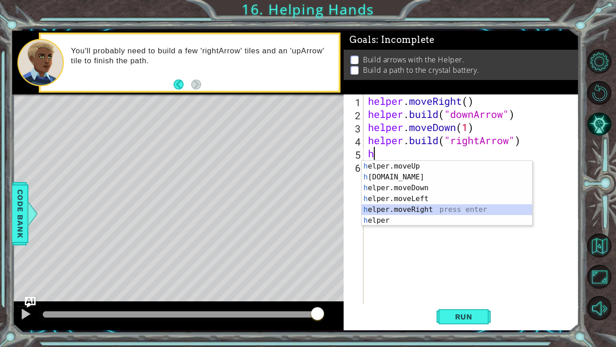
click at [411, 208] on div "h elper.moveUp press enter h [DOMAIN_NAME] press enter h elper.moveDown press e…" at bounding box center [447, 204] width 171 height 87
type textarea "helper.moveRight(1)"
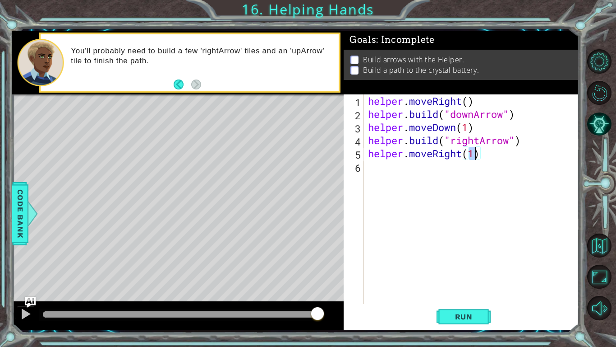
click at [388, 167] on div "helper . moveRight ( ) helper . build ( "downArrow" ) helper . moveDown ( 1 ) h…" at bounding box center [473, 212] width 215 height 236
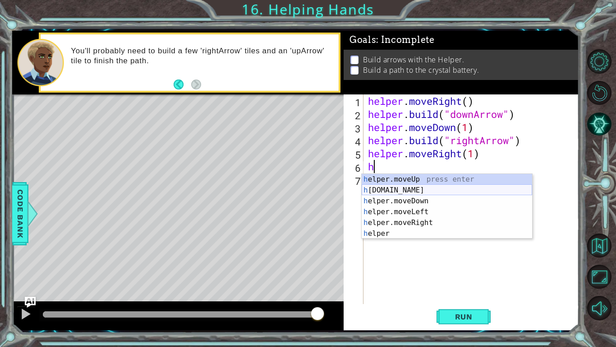
click at [382, 188] on div "h elper.moveUp press enter h [DOMAIN_NAME] press enter h elper.moveDown press e…" at bounding box center [447, 217] width 171 height 87
type textarea "[DOMAIN_NAME]("rightArrow")"
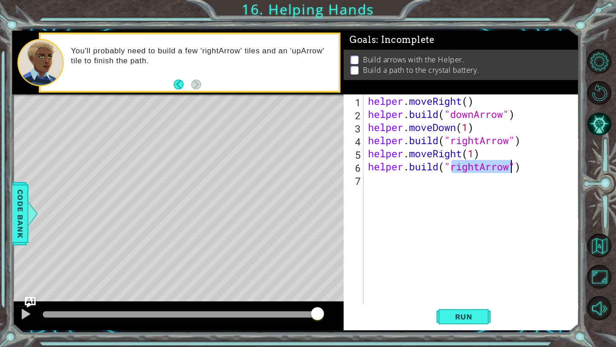
click at [382, 188] on div "helper . moveRight ( ) helper . build ( "downArrow" ) helper . moveDown ( 1 ) h…" at bounding box center [473, 212] width 215 height 236
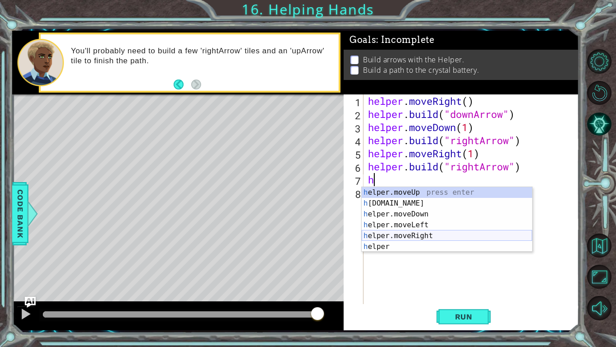
click at [393, 232] on div "h elper.moveUp press enter h [DOMAIN_NAME] press enter h elper.moveDown press e…" at bounding box center [447, 230] width 171 height 87
type textarea "helper.moveRight(1)"
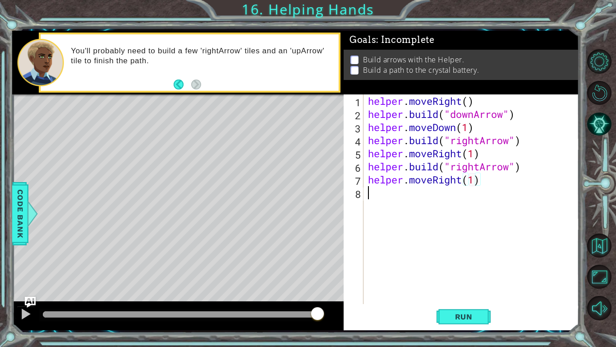
click at [399, 194] on div "helper . moveRight ( ) helper . build ( "downArrow" ) helper . moveDown ( 1 ) h…" at bounding box center [473, 212] width 215 height 236
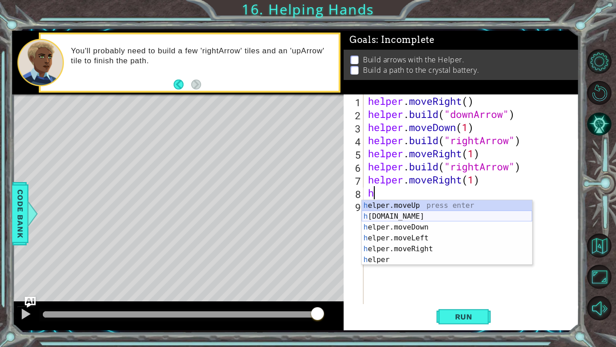
click at [410, 219] on div "h elper.moveUp press enter h [DOMAIN_NAME] press enter h elper.moveDown press e…" at bounding box center [447, 243] width 171 height 87
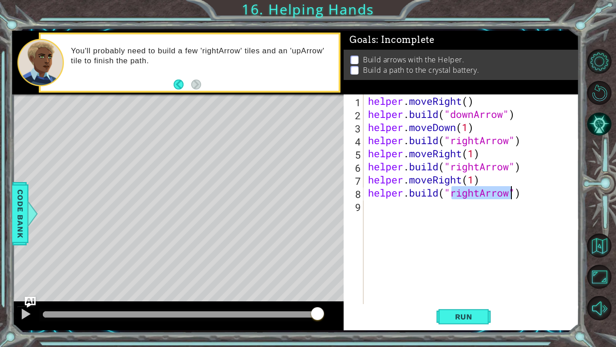
click at [478, 192] on div "helper . moveRight ( ) helper . build ( "downArrow" ) helper . moveDown ( 1 ) h…" at bounding box center [471, 198] width 211 height 209
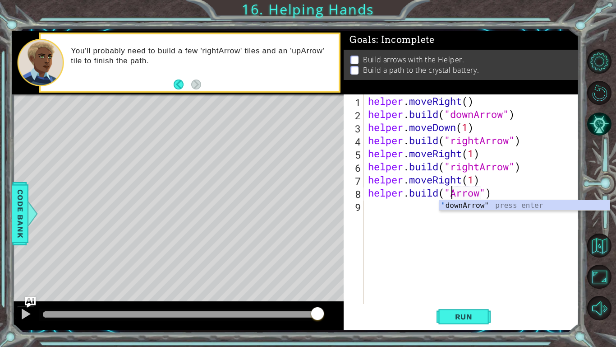
scroll to position [0, 4]
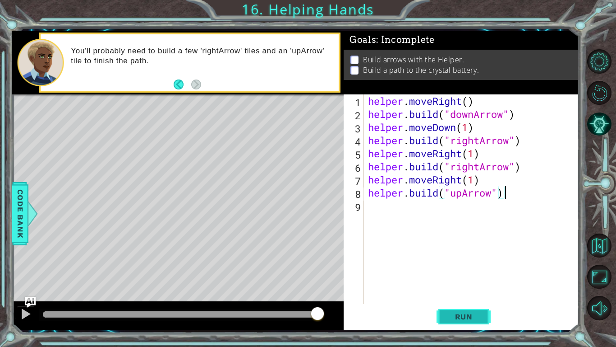
type textarea "[DOMAIN_NAME]("upArrow")"
click at [472, 312] on span "Run" at bounding box center [464, 316] width 36 height 9
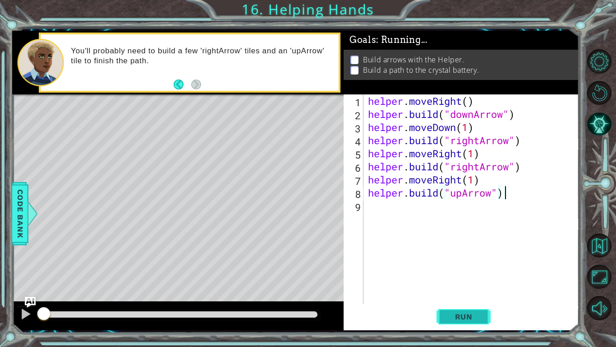
click at [466, 317] on span "Run" at bounding box center [464, 316] width 36 height 9
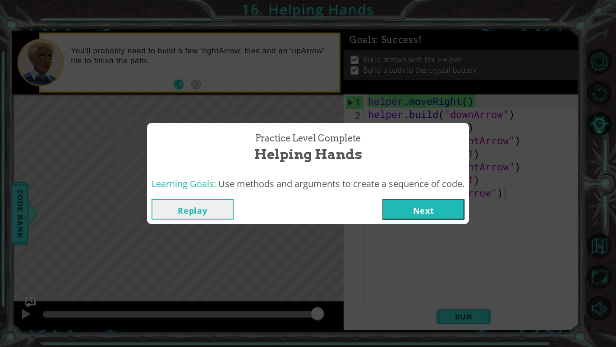
click at [438, 203] on button "Next" at bounding box center [424, 209] width 82 height 20
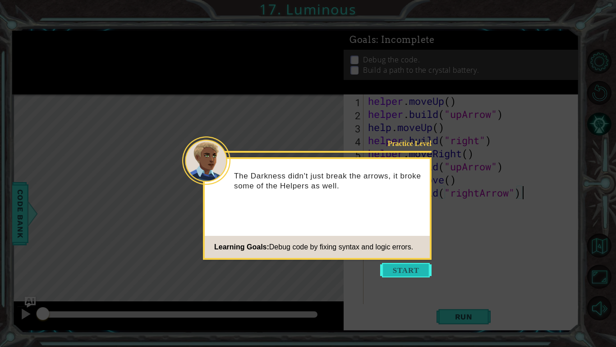
click at [412, 269] on button "Start" at bounding box center [405, 270] width 51 height 14
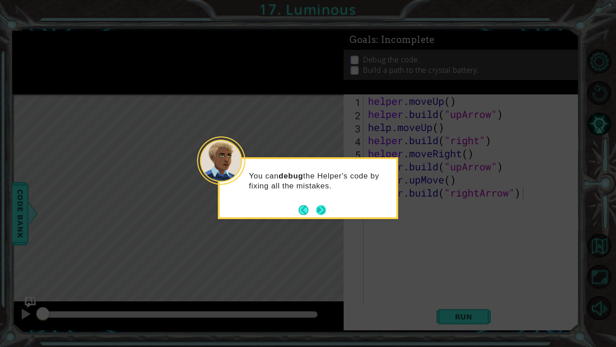
click at [321, 209] on button "Next" at bounding box center [321, 210] width 10 height 10
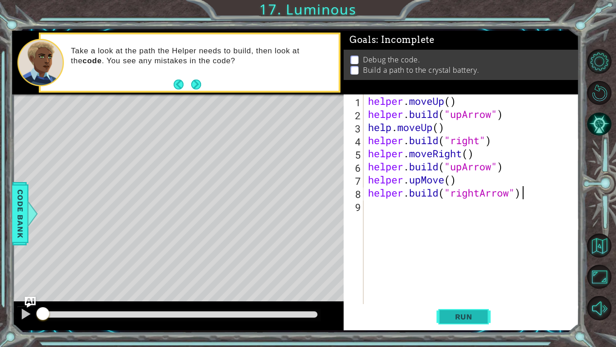
click at [467, 316] on span "Run" at bounding box center [464, 316] width 36 height 9
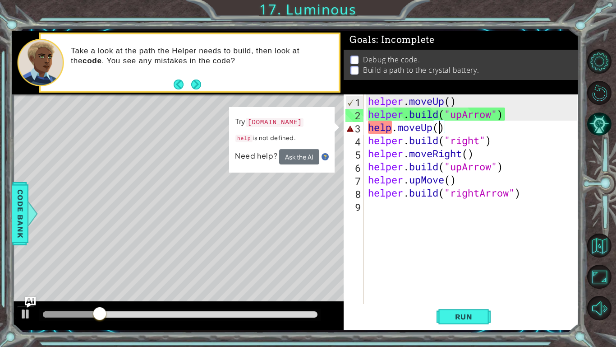
click at [439, 126] on div "helper . moveUp ( ) helper . build ( "upArrow" ) help . moveUp ( ) helper . bui…" at bounding box center [473, 212] width 215 height 236
type textarea "help.moveUp()"
click at [452, 250] on div "helper . moveUp ( ) helper . build ( "upArrow" ) help . moveUp ( ) helper . bui…" at bounding box center [473, 212] width 215 height 236
click at [439, 130] on div "helper . moveUp ( ) helper . build ( "upArrow" ) help . moveUp ( ) helper . bui…" at bounding box center [473, 212] width 215 height 236
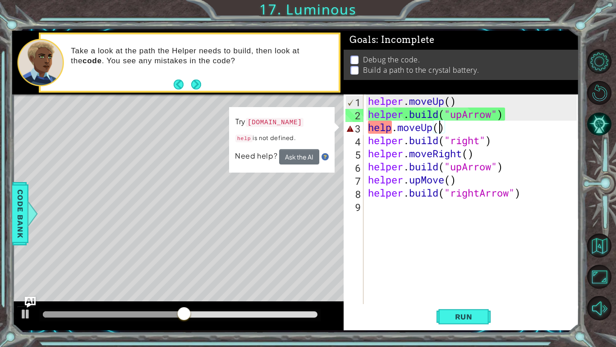
click at [451, 102] on div "helper . moveUp ( ) helper . build ( "upArrow" ) help . moveUp ( ) helper . bui…" at bounding box center [473, 212] width 215 height 236
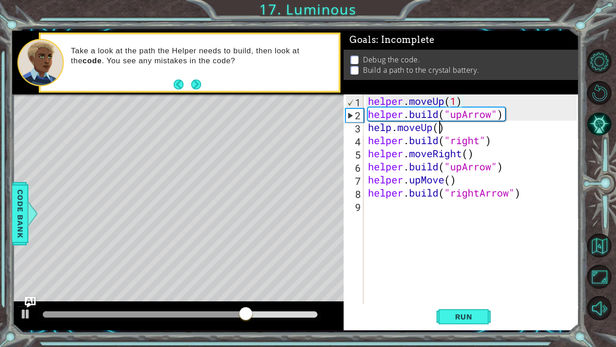
click at [440, 126] on div "helper . moveUp ( 1 ) helper . build ( "upArrow" ) help . moveUp ( ) helper . b…" at bounding box center [473, 212] width 215 height 236
click at [472, 157] on div "helper . moveUp ( 1 ) helper . build ( "upArrow" ) help . moveUp ( 1 ) helper .…" at bounding box center [473, 212] width 215 height 236
click at [451, 180] on div "helper . moveUp ( 1 ) helper . build ( "upArrow" ) help . moveUp ( 1 ) helper .…" at bounding box center [473, 212] width 215 height 236
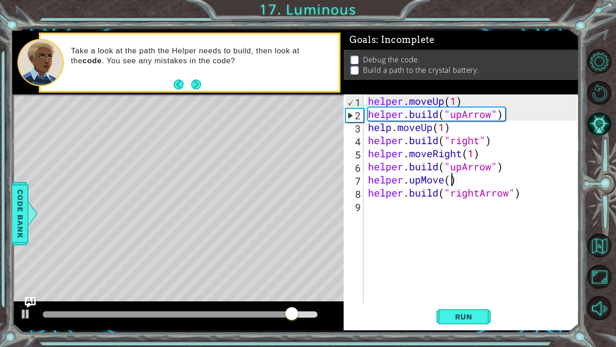
scroll to position [0, 4]
click at [463, 310] on button "Run" at bounding box center [464, 316] width 54 height 23
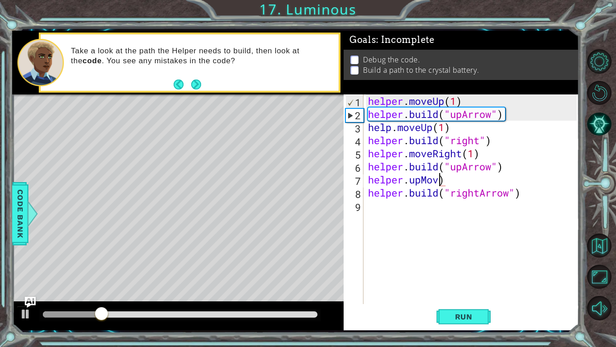
scroll to position [0, 3]
type textarea "helper.upM)"
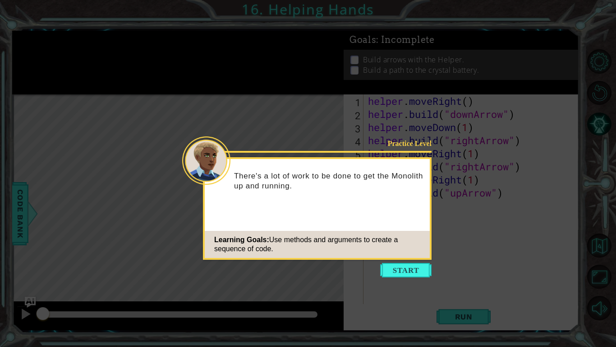
click at [609, 275] on icon at bounding box center [308, 173] width 616 height 347
click at [461, 267] on icon at bounding box center [308, 173] width 616 height 347
click at [400, 276] on button "Start" at bounding box center [405, 270] width 51 height 14
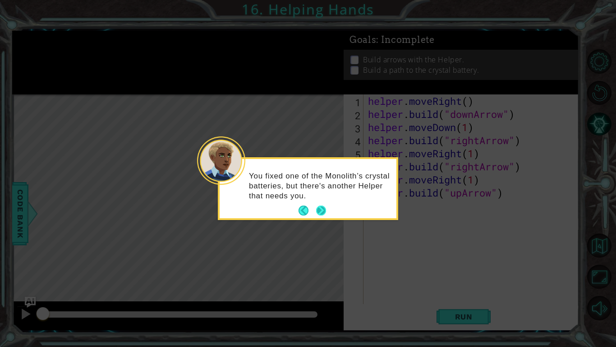
click at [321, 207] on button "Next" at bounding box center [321, 210] width 10 height 10
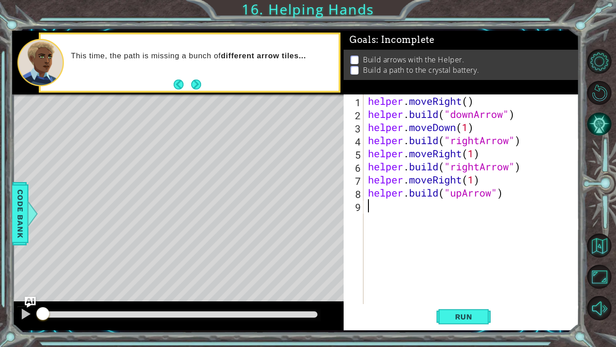
click at [597, 128] on button "AI Hint" at bounding box center [600, 124] width 24 height 24
